Goal: Transaction & Acquisition: Purchase product/service

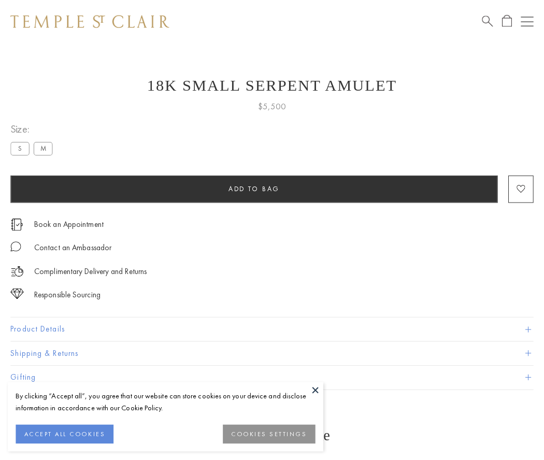
scroll to position [37, 0]
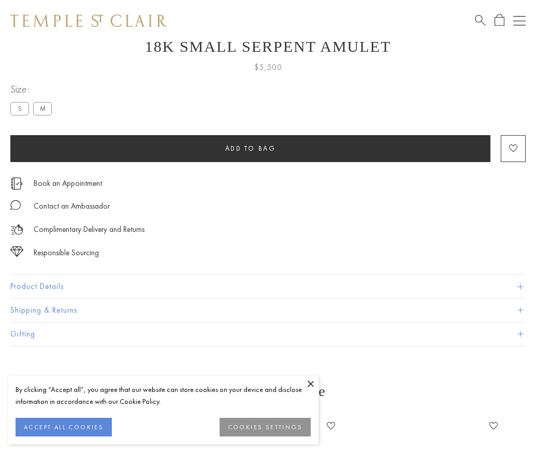
click at [250, 148] on span "Add to bag" at bounding box center [250, 148] width 51 height 9
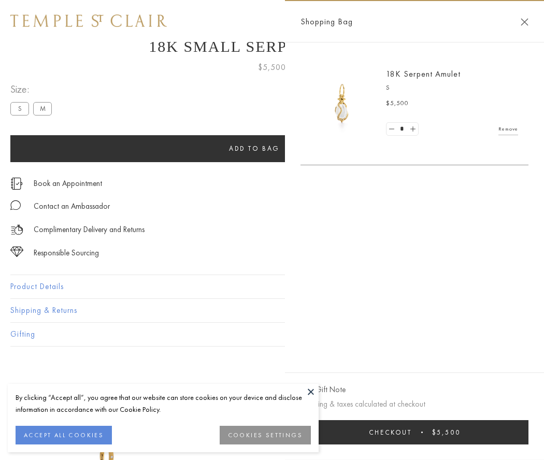
click at [415, 432] on button "Checkout $5,500" at bounding box center [414, 432] width 228 height 24
